Goal: Information Seeking & Learning: Check status

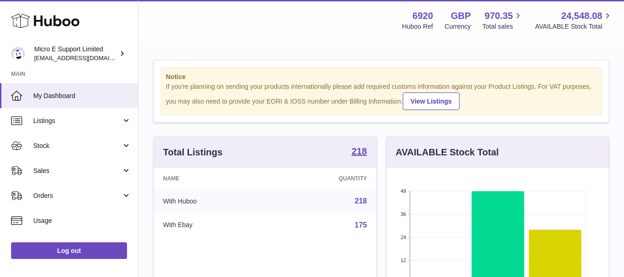
scroll to position [144, 222]
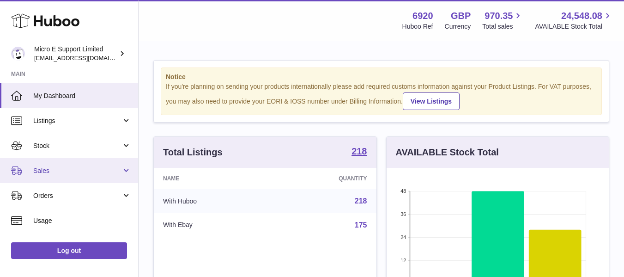
click at [100, 174] on span "Sales" at bounding box center [77, 170] width 88 height 9
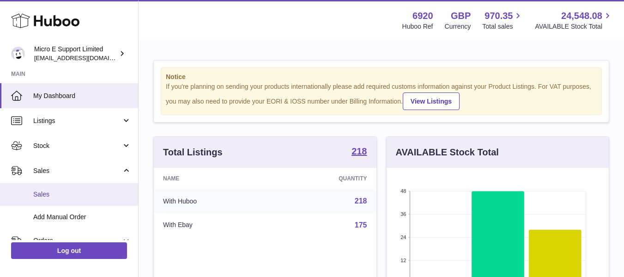
click at [58, 192] on span "Sales" at bounding box center [82, 194] width 98 height 9
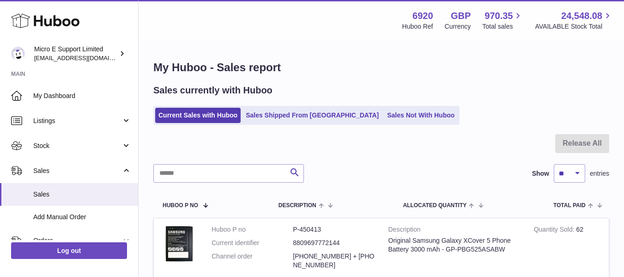
click at [355, 73] on h1 "My Huboo - Sales report" at bounding box center [381, 67] width 456 height 15
